Goal: Navigation & Orientation: Find specific page/section

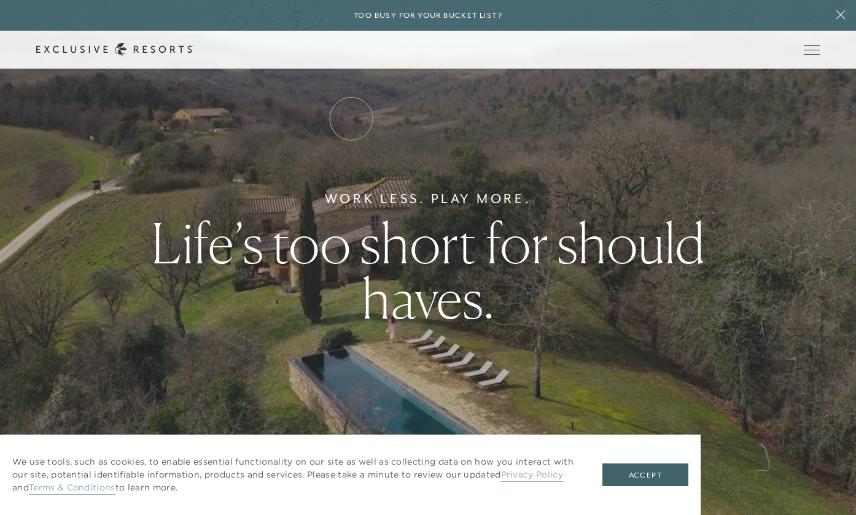
click at [0, 0] on link "Residence Collection" at bounding box center [0, 0] width 0 height 0
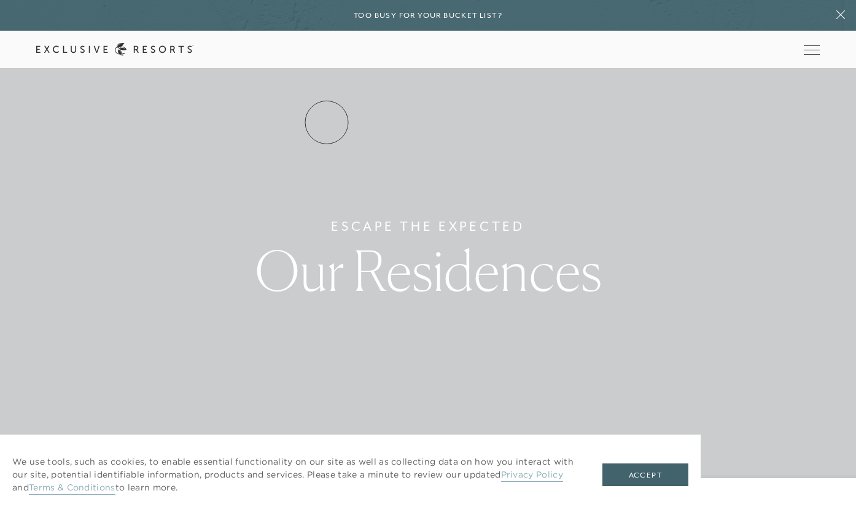
click at [0, 0] on link "Residence Collection" at bounding box center [0, 0] width 0 height 0
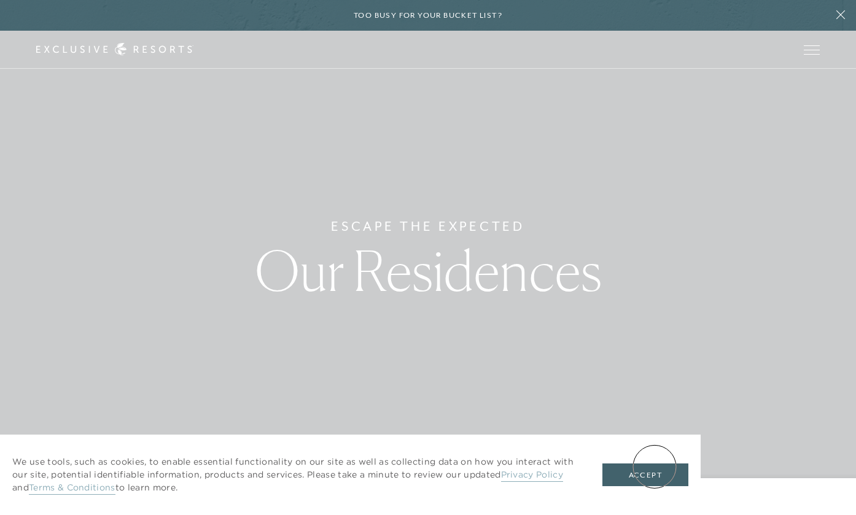
click at [652, 471] on button "Accept" at bounding box center [646, 475] width 86 height 23
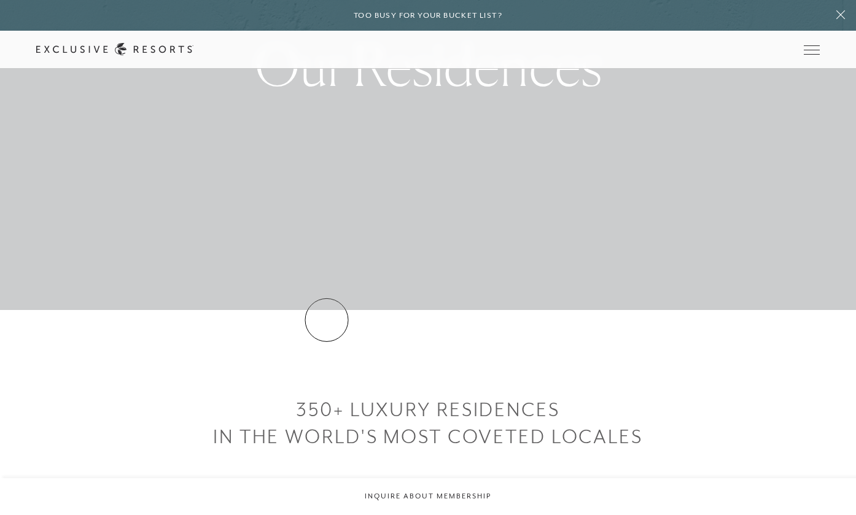
scroll to position [157, 0]
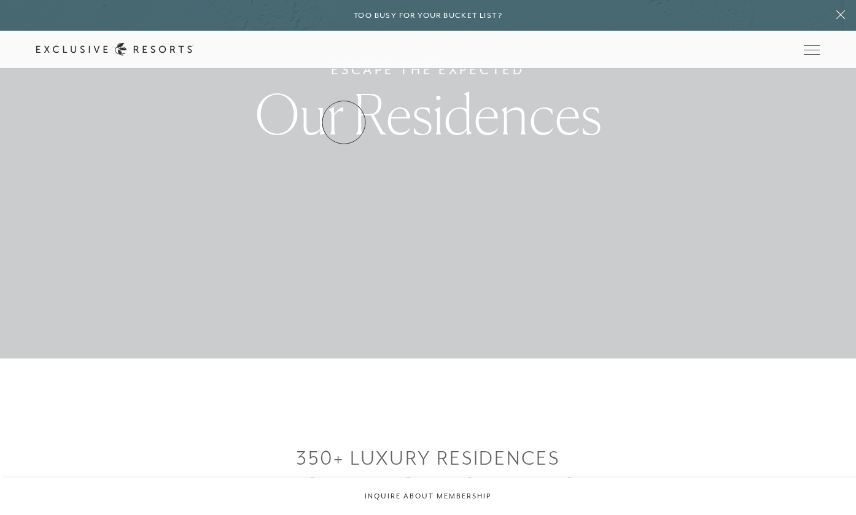
click at [0, 0] on link "Residence Collection" at bounding box center [0, 0] width 0 height 0
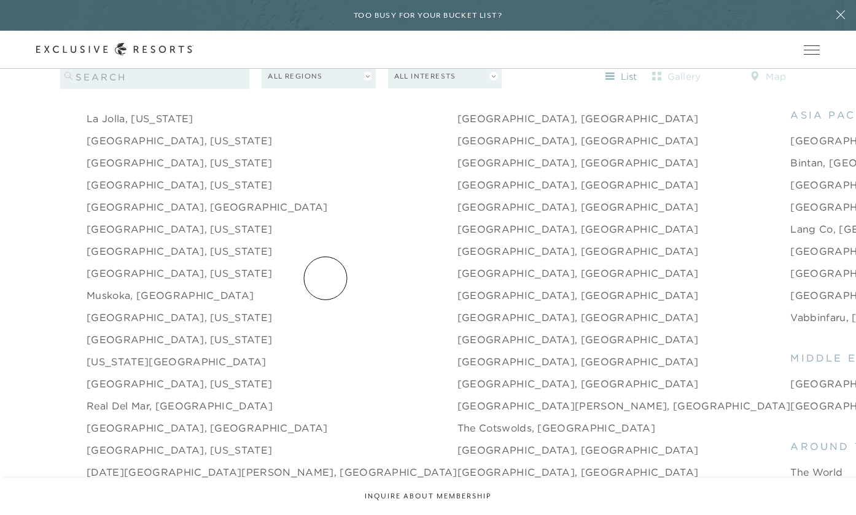
scroll to position [1655, 0]
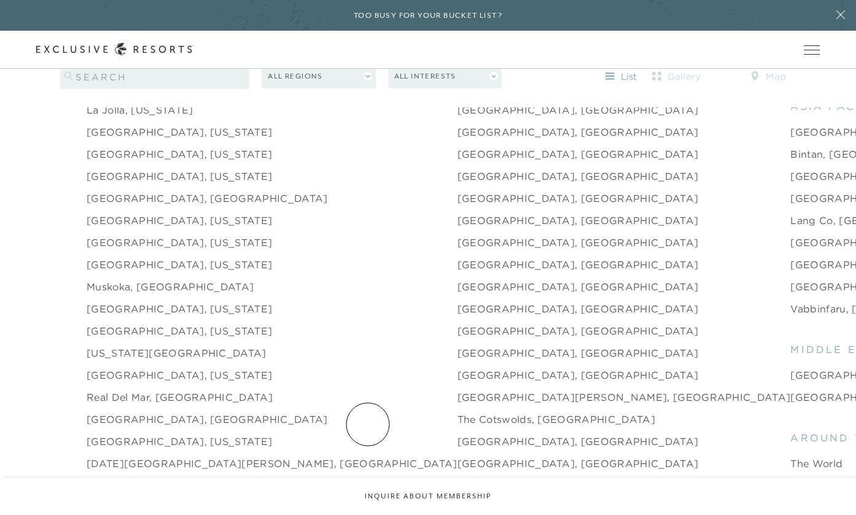
click at [458, 434] on link "[GEOGRAPHIC_DATA], [GEOGRAPHIC_DATA]" at bounding box center [578, 441] width 241 height 15
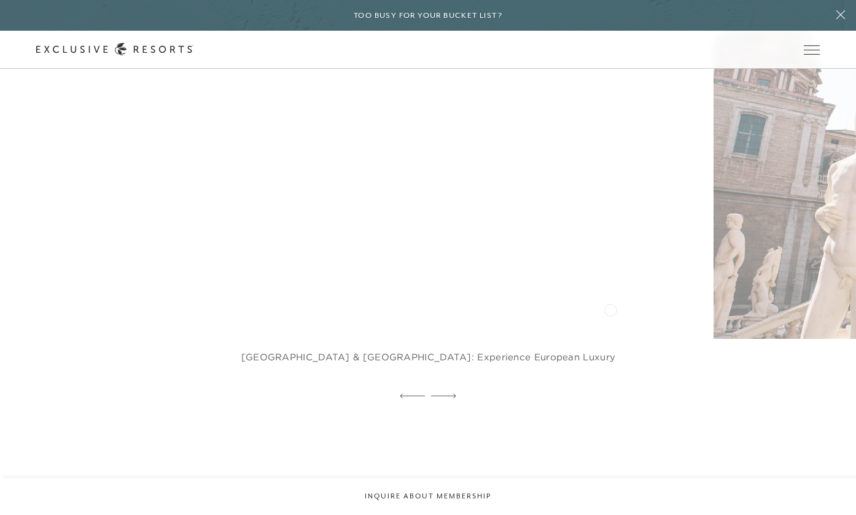
scroll to position [3572, 0]
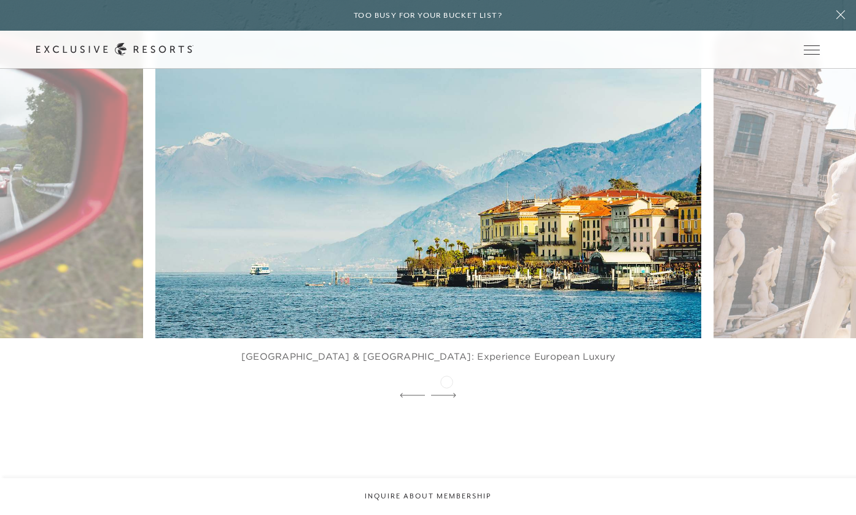
click at [447, 393] on icon at bounding box center [443, 395] width 25 height 5
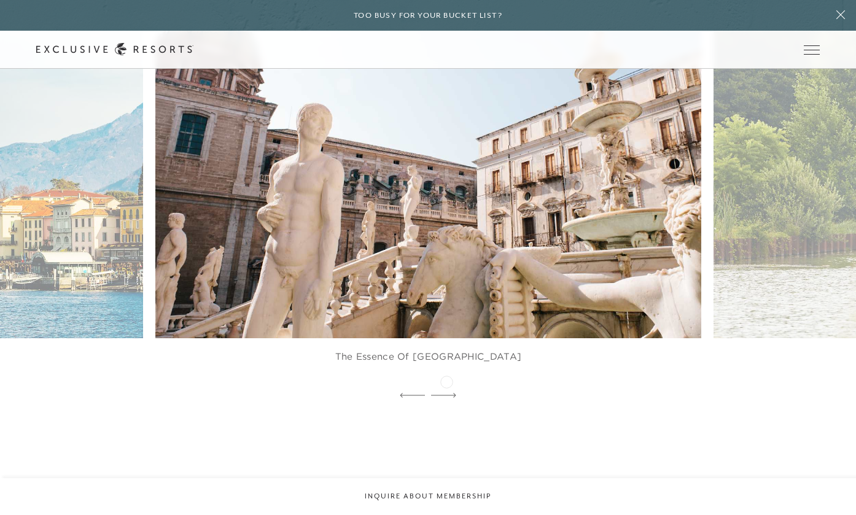
click at [447, 393] on icon at bounding box center [443, 395] width 25 height 5
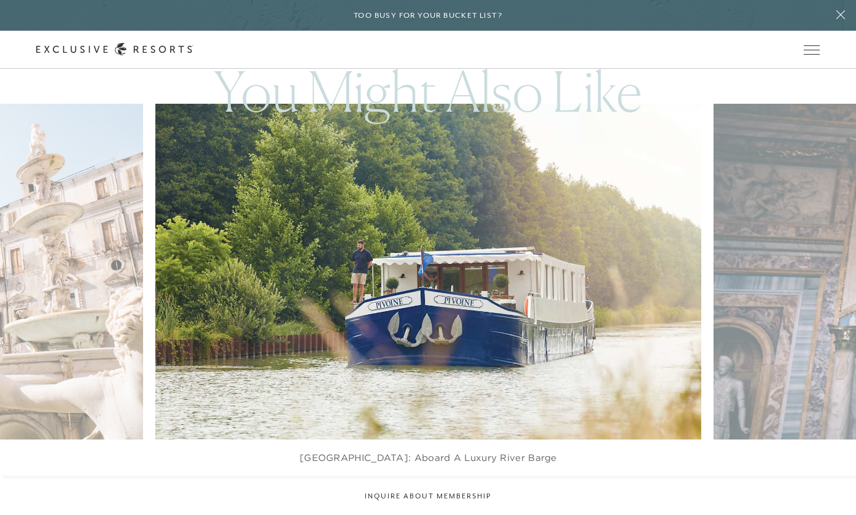
scroll to position [3254, 0]
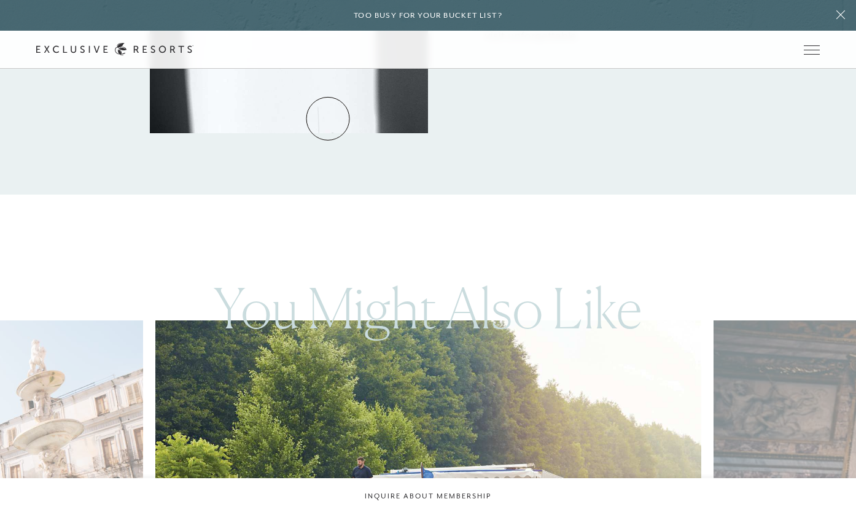
click at [0, 0] on link "Residence Collection" at bounding box center [0, 0] width 0 height 0
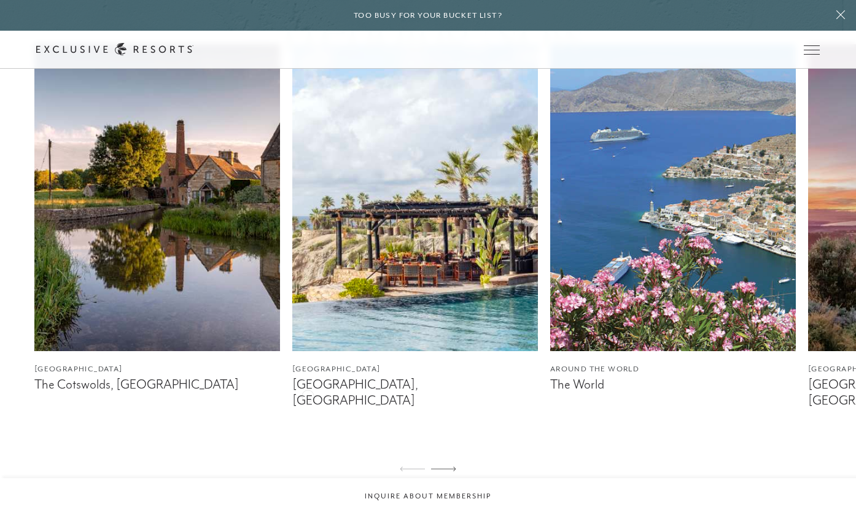
scroll to position [826, 0]
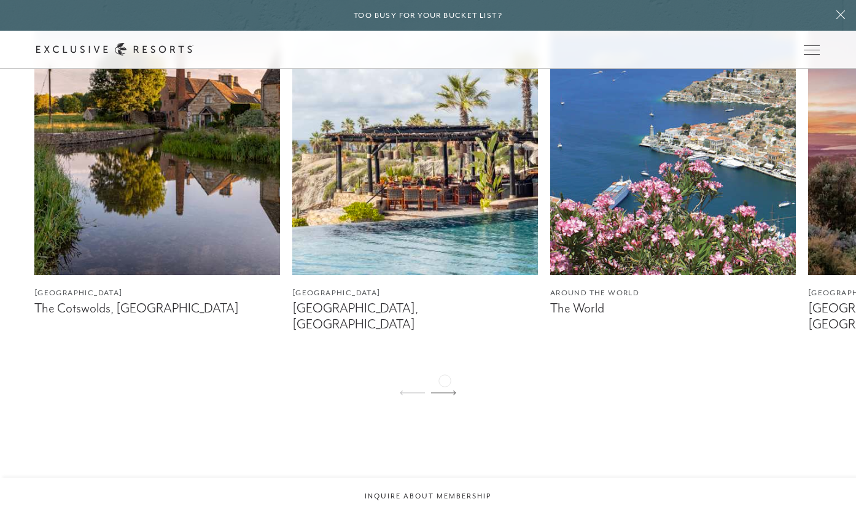
click at [446, 380] on div at bounding box center [443, 393] width 25 height 29
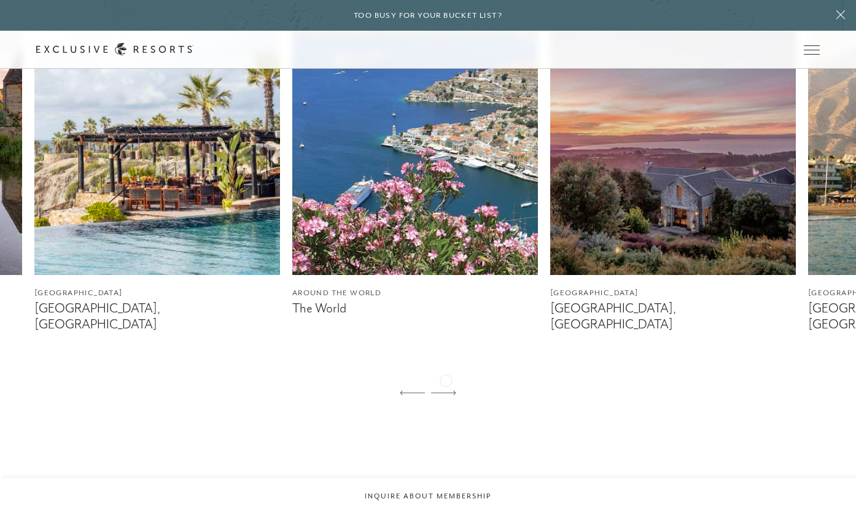
click at [446, 380] on div at bounding box center [443, 393] width 25 height 29
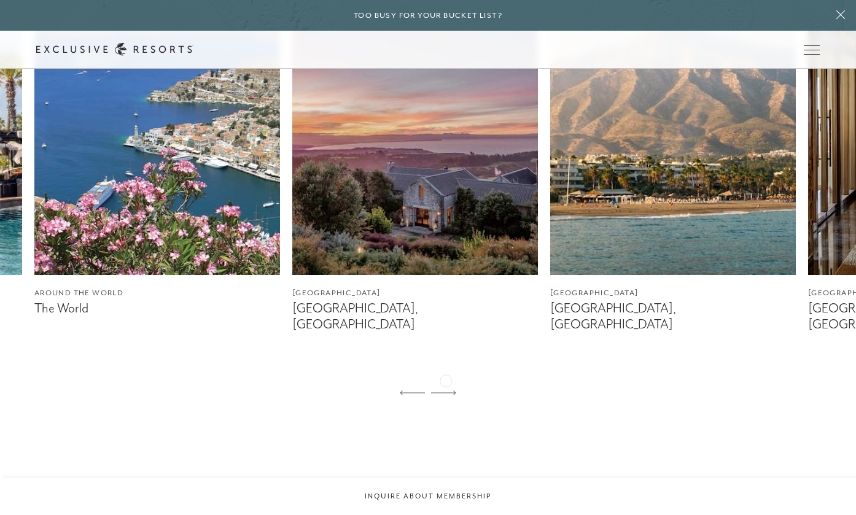
click at [446, 380] on div at bounding box center [443, 393] width 25 height 29
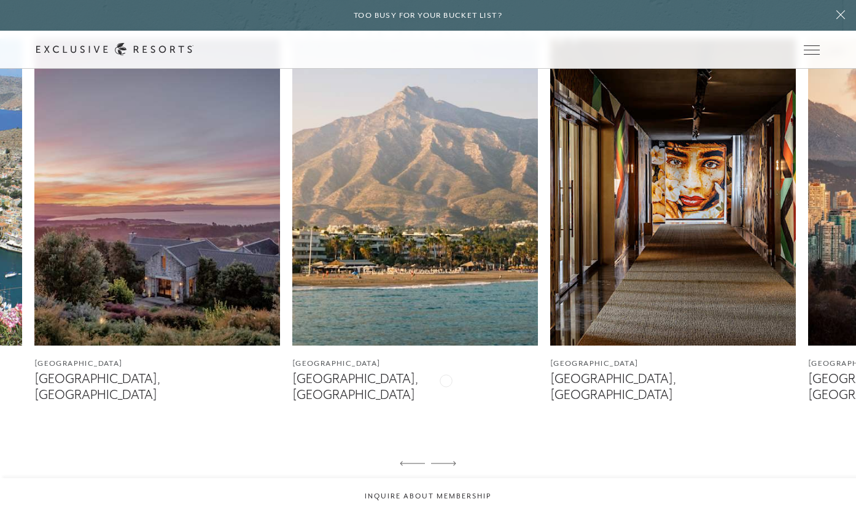
scroll to position [751, 0]
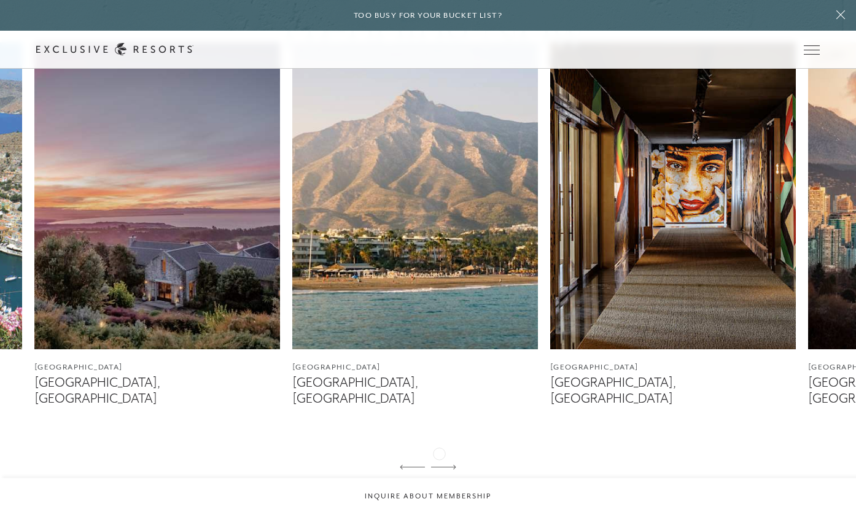
click at [439, 465] on icon at bounding box center [443, 467] width 25 height 5
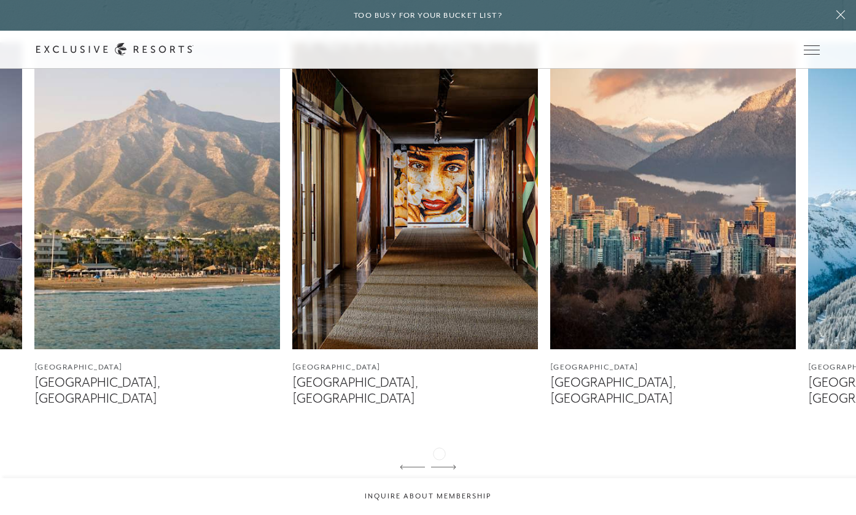
click at [439, 465] on icon at bounding box center [443, 467] width 25 height 5
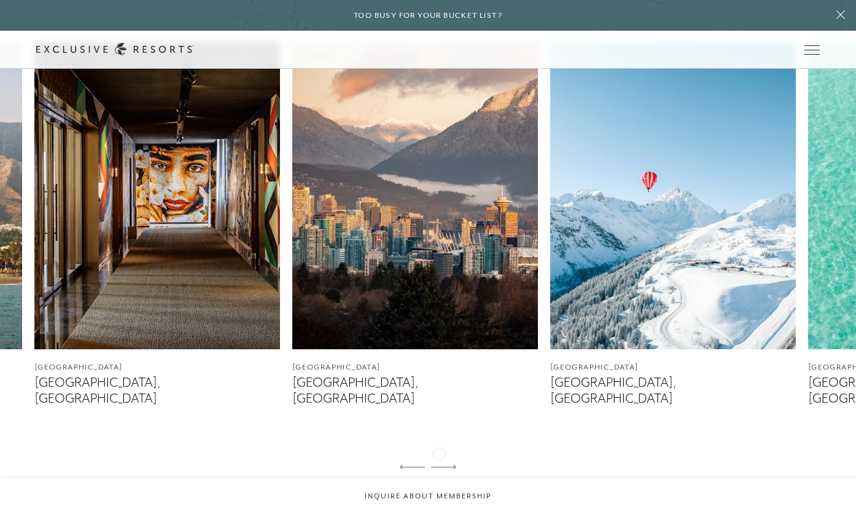
click at [439, 465] on icon at bounding box center [443, 467] width 25 height 5
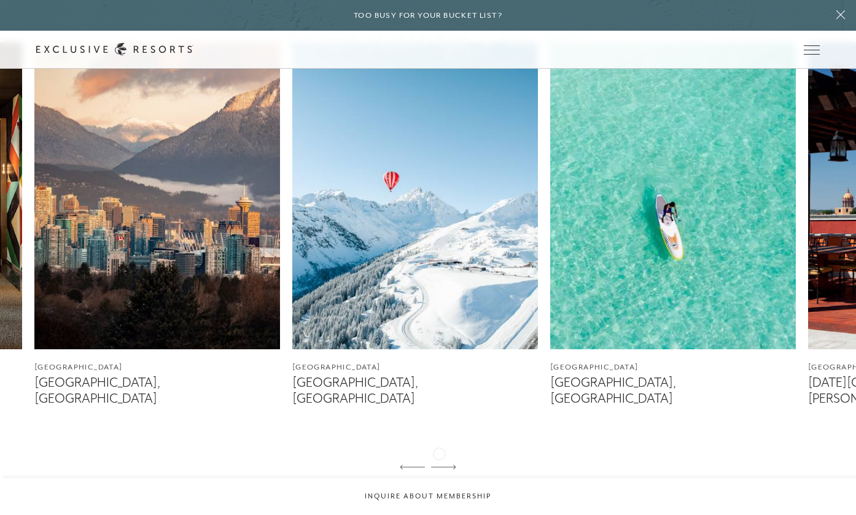
click at [439, 465] on icon at bounding box center [443, 467] width 25 height 5
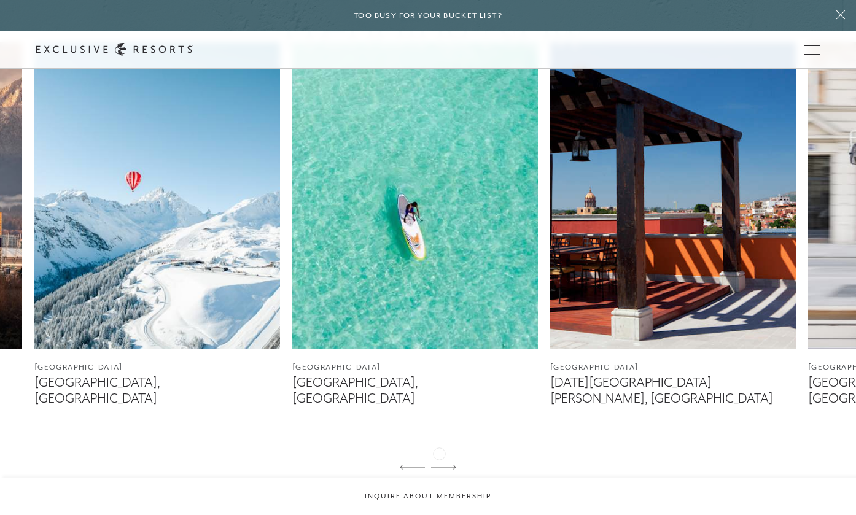
click at [439, 465] on icon at bounding box center [443, 467] width 25 height 5
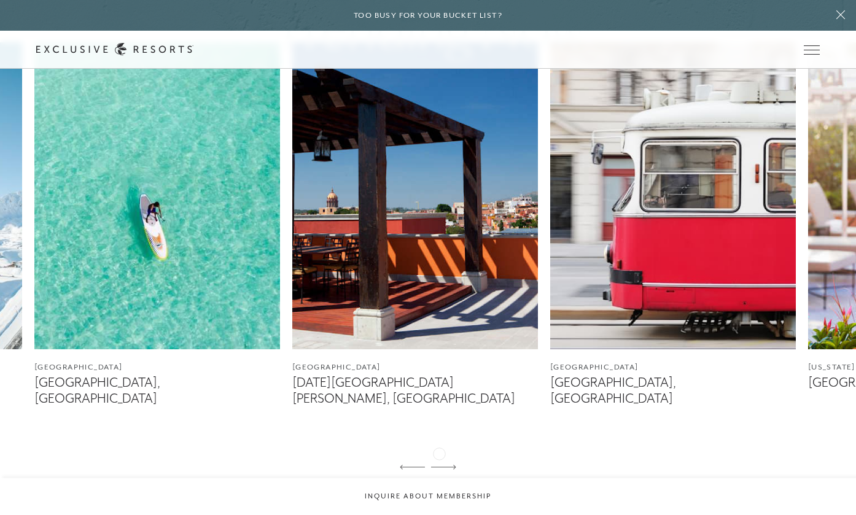
click at [439, 465] on icon at bounding box center [443, 467] width 25 height 5
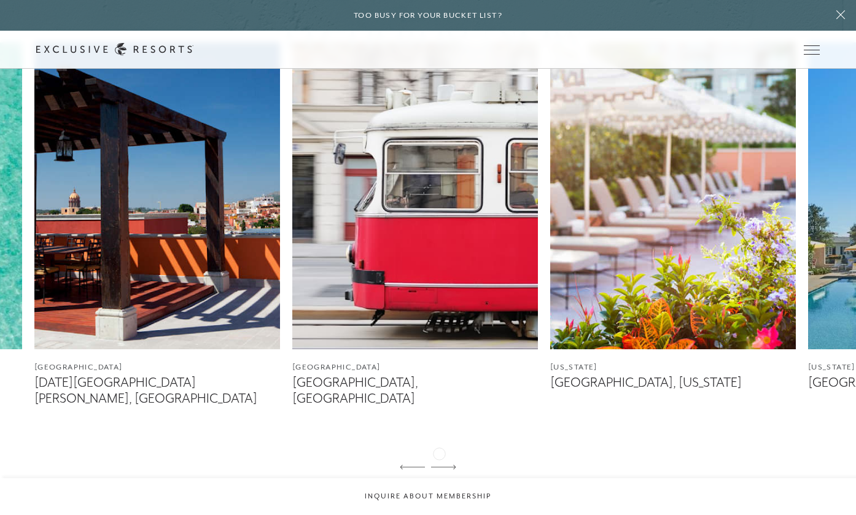
click at [439, 465] on icon at bounding box center [443, 467] width 25 height 5
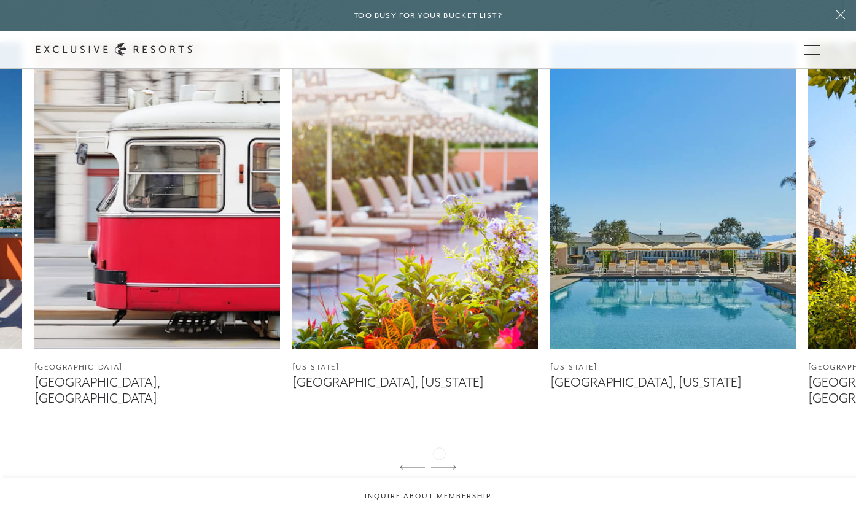
click at [439, 465] on icon at bounding box center [443, 467] width 25 height 5
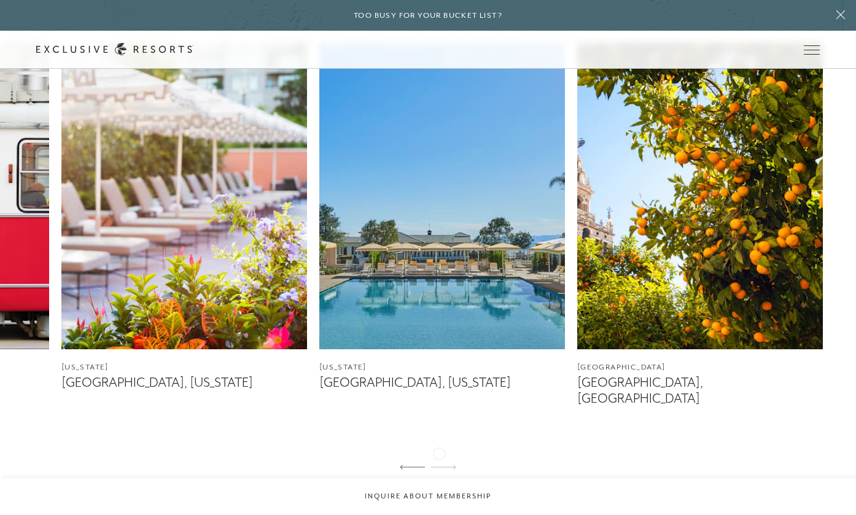
click at [439, 465] on icon at bounding box center [443, 467] width 25 height 5
click at [668, 228] on img at bounding box center [700, 195] width 246 height 307
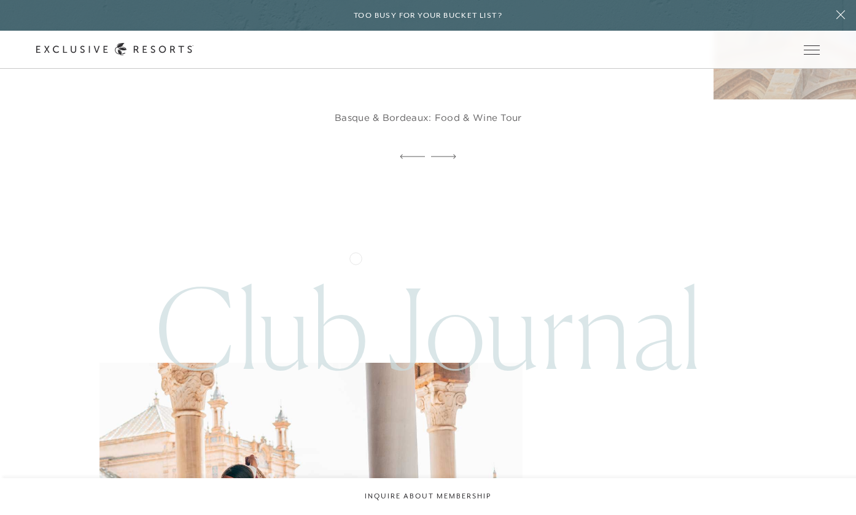
scroll to position [3793, 0]
